Goal: Check status

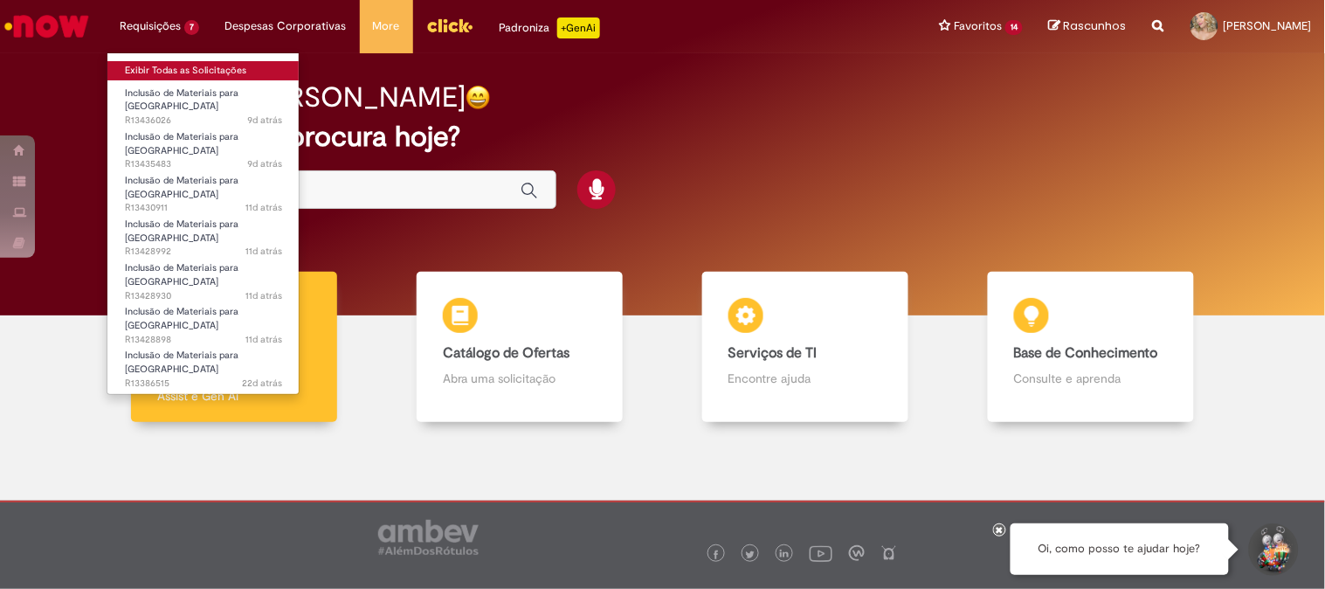
click at [180, 71] on link "Exibir Todas as Solicitações" at bounding box center [203, 70] width 192 height 19
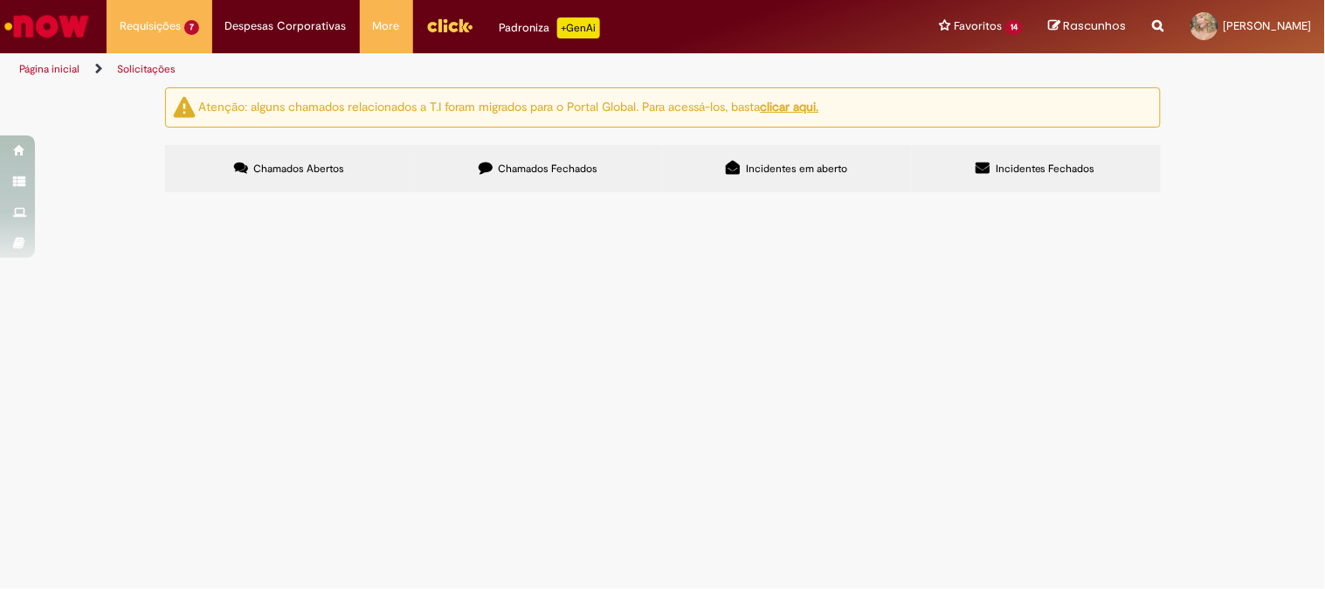
scroll to position [128, 0]
click at [0, 0] on span "Inclusão de sabão para mãos no estoque (já foram feitas três compras com o códi…" at bounding box center [0, 0] width 0 height 0
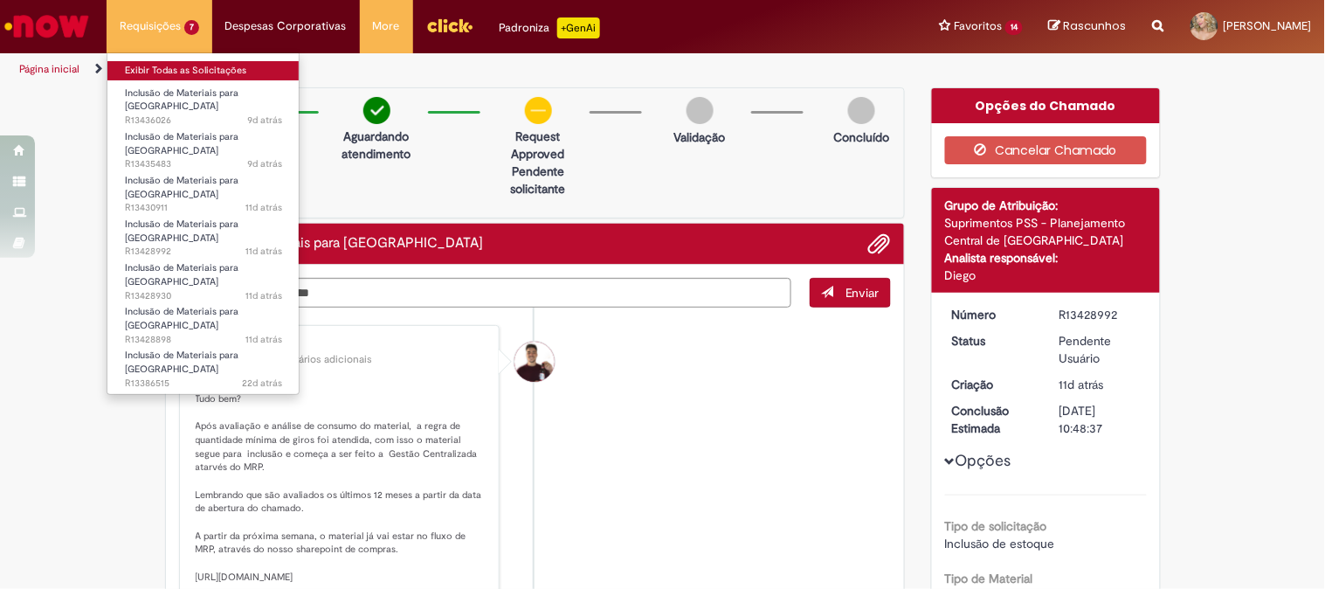
click at [151, 70] on link "Exibir Todas as Solicitações" at bounding box center [203, 70] width 192 height 19
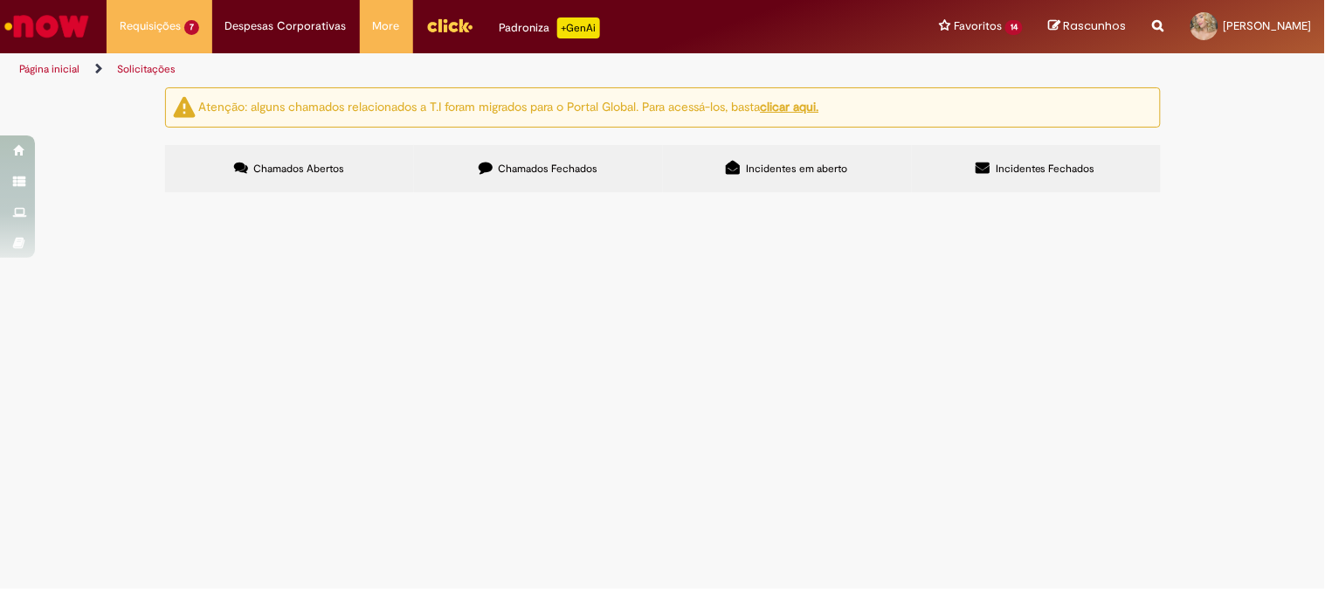
scroll to position [128, 0]
click at [0, 0] on span "Inclusão de sabão para mãos no estoque (já foram feitas três compras com o códi…" at bounding box center [0, 0] width 0 height 0
